Goal: Complete application form

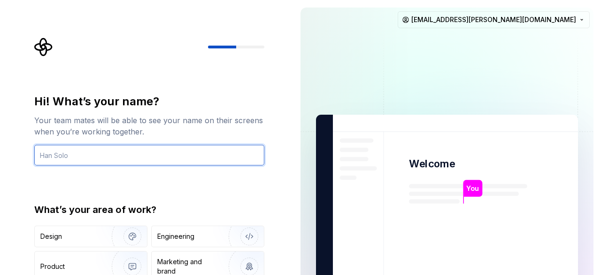
click at [62, 158] on input "text" at bounding box center [149, 155] width 230 height 21
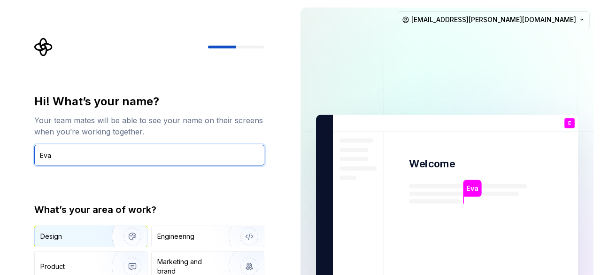
type input "Eva"
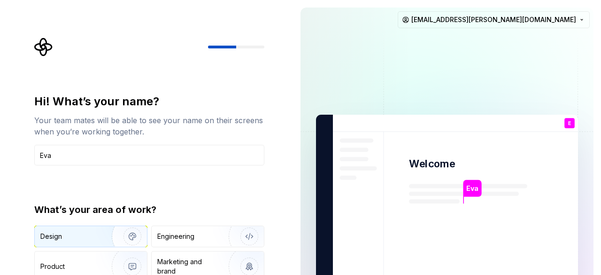
click at [61, 234] on div "Design" at bounding box center [51, 236] width 22 height 9
click at [258, 48] on div at bounding box center [149, 47] width 230 height 19
click at [101, 90] on div "Hi! What’s your name? Your team mates will be able to see your name on their sc…" at bounding box center [152, 189] width 247 height 302
click at [206, 180] on div "Hi! What’s your name? Your team mates will be able to see your name on their sc…" at bounding box center [149, 200] width 230 height 213
click at [46, 43] on icon "Supernova Logo" at bounding box center [43, 47] width 18 height 18
